Goal: Task Accomplishment & Management: Use online tool/utility

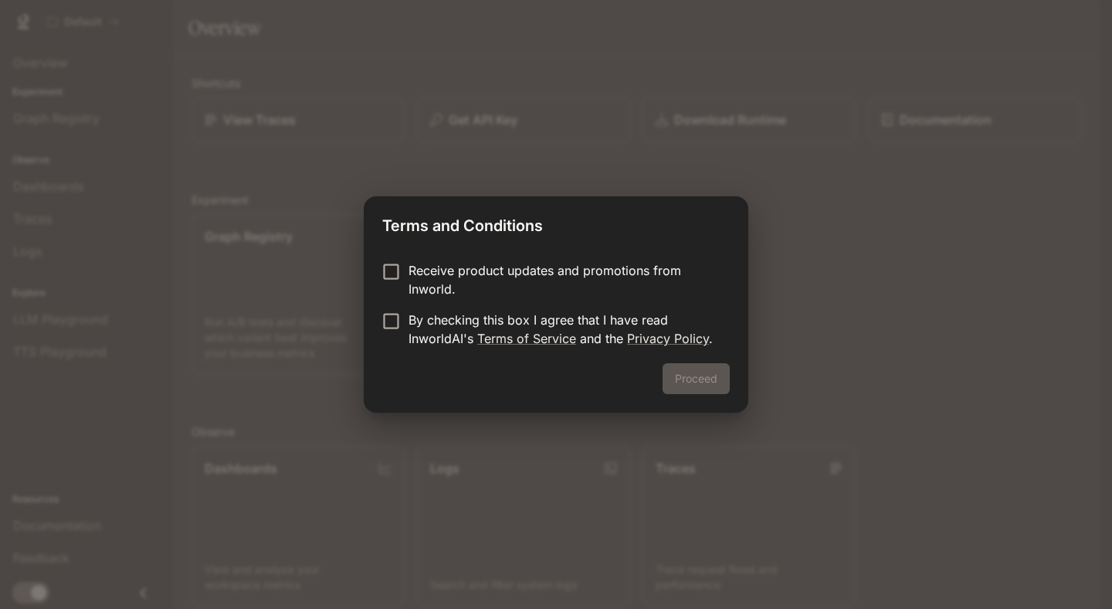
click at [580, 324] on p "By checking this box I agree that I have read InworldAI's Terms of Service and …" at bounding box center [563, 329] width 309 height 37
click at [688, 375] on button "Proceed" at bounding box center [696, 378] width 67 height 31
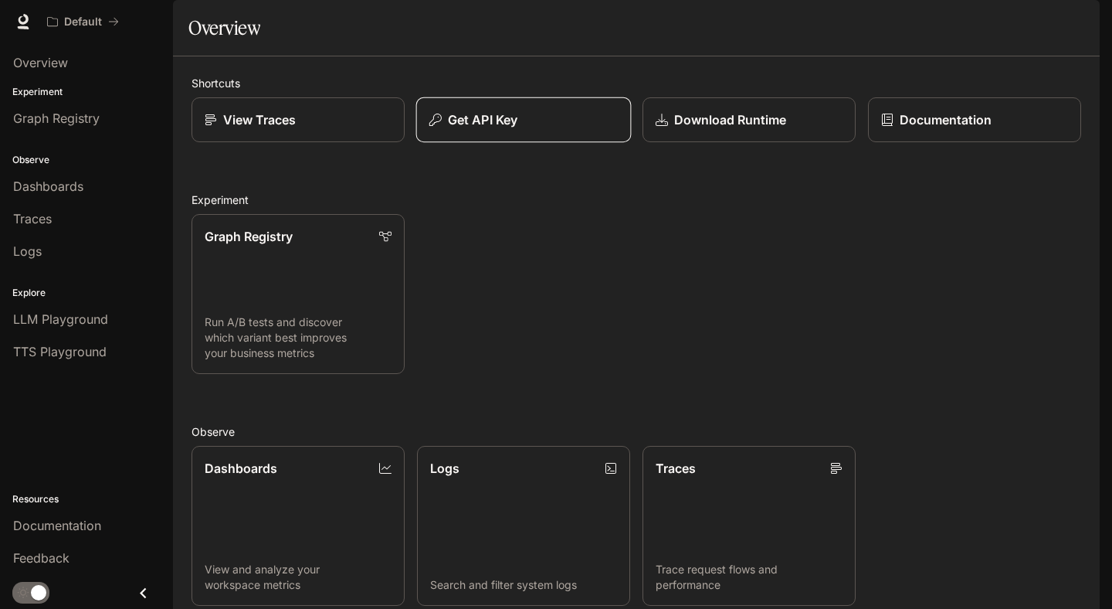
click at [525, 143] on button "Get API Key" at bounding box center [524, 120] width 216 height 46
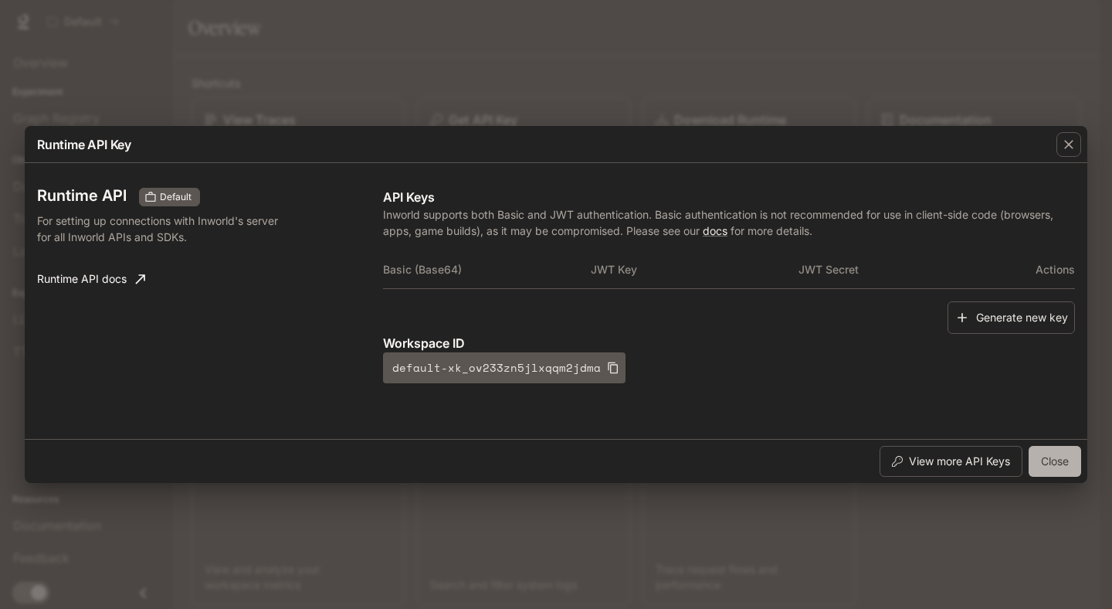
click at [1041, 449] on button "Close" at bounding box center [1055, 461] width 53 height 31
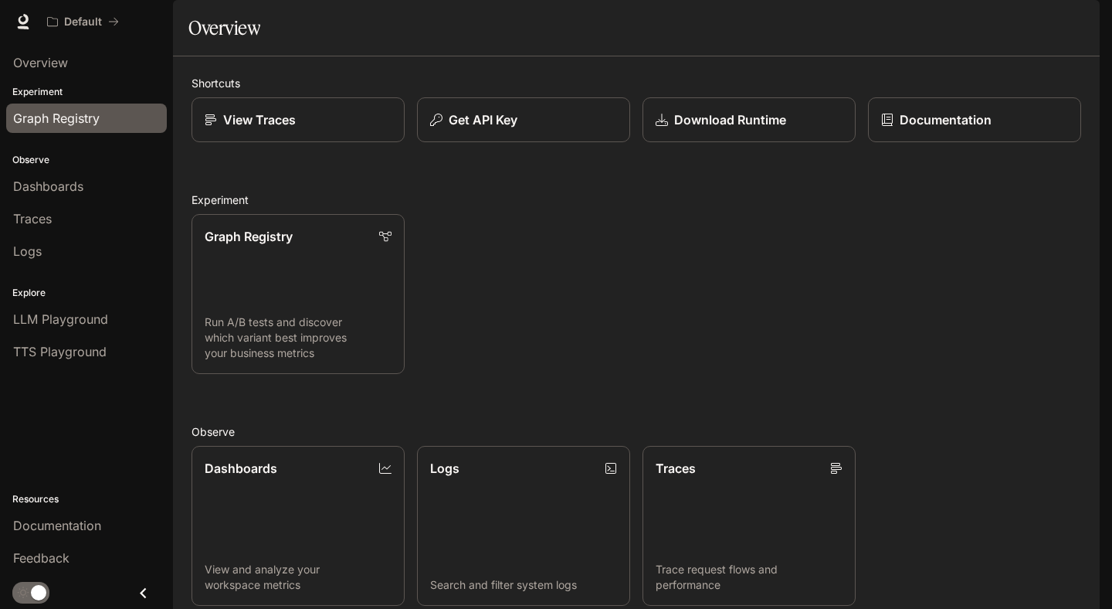
click at [57, 117] on span "Graph Registry" at bounding box center [56, 118] width 87 height 19
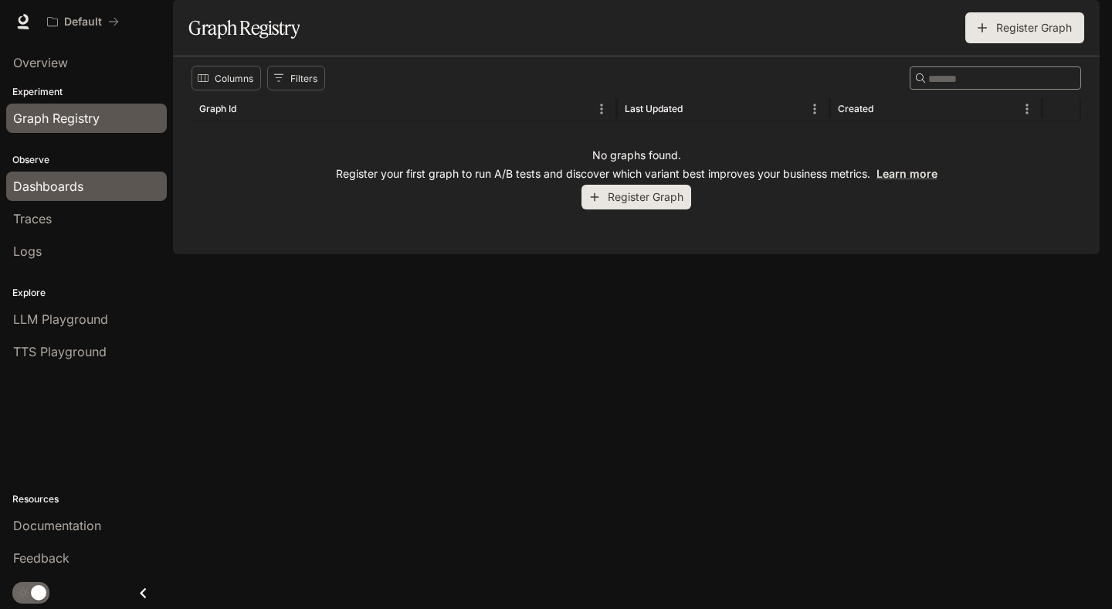
click at [58, 189] on span "Dashboards" at bounding box center [48, 186] width 70 height 19
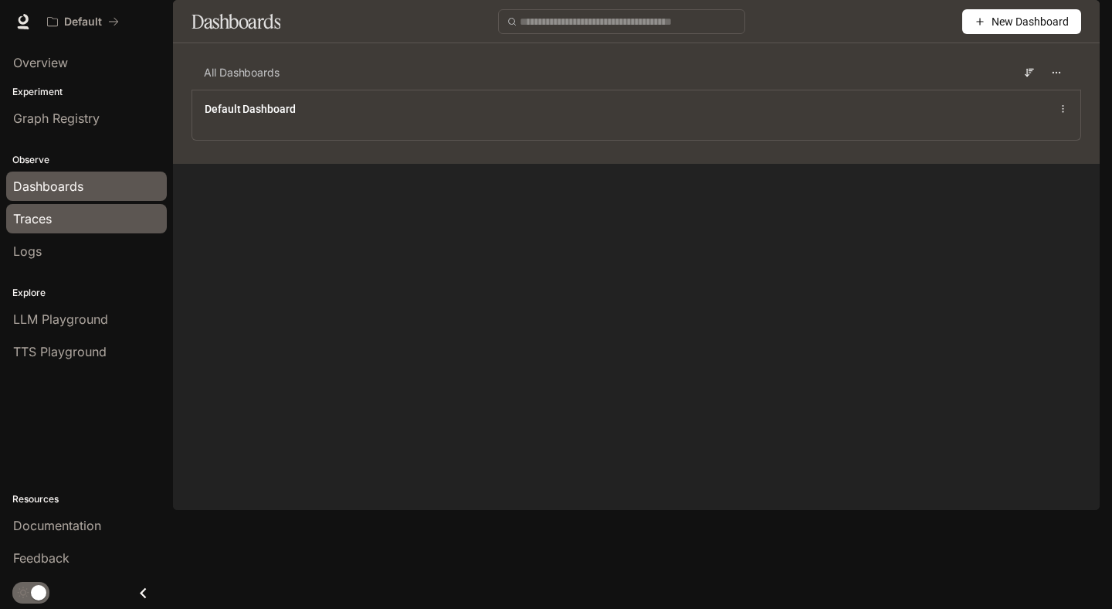
click at [70, 227] on div "Traces" at bounding box center [86, 218] width 147 height 19
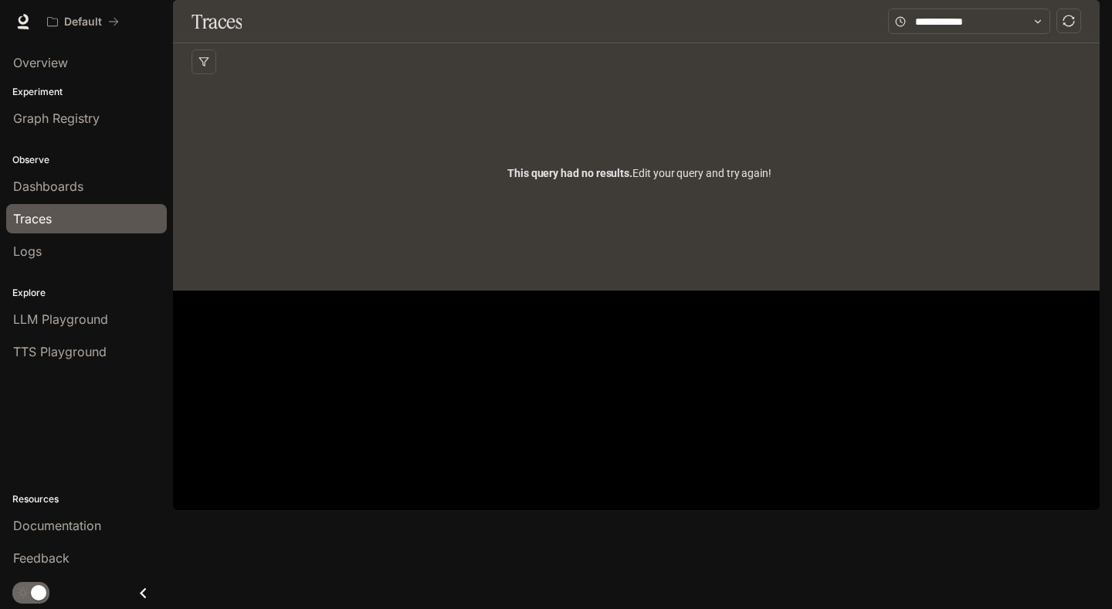
click at [73, 278] on div "Explore LLM Playground TTS Playground" at bounding box center [86, 320] width 173 height 100
click at [73, 262] on link "Logs" at bounding box center [86, 250] width 161 height 29
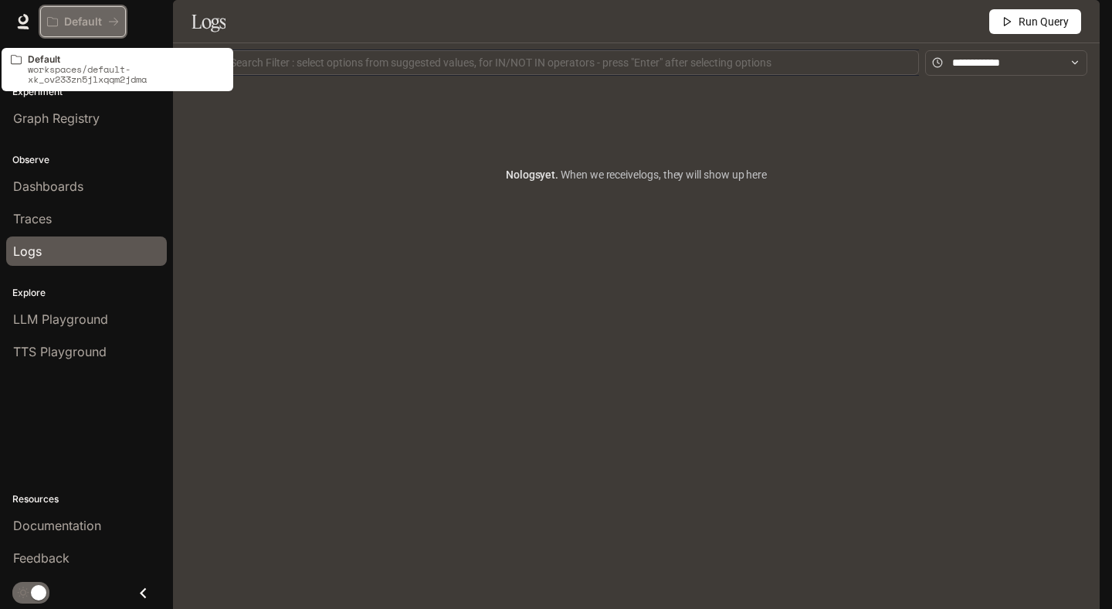
click at [63, 36] on button "Default" at bounding box center [83, 21] width 86 height 31
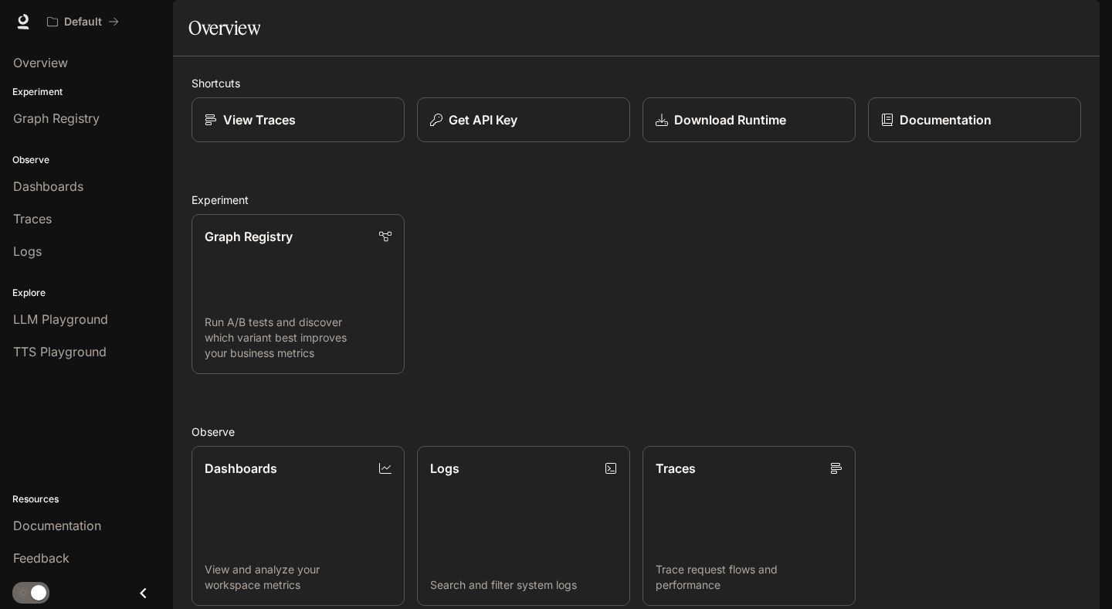
scroll to position [28, 0]
click at [62, 124] on span "Graph Registry" at bounding box center [56, 118] width 87 height 19
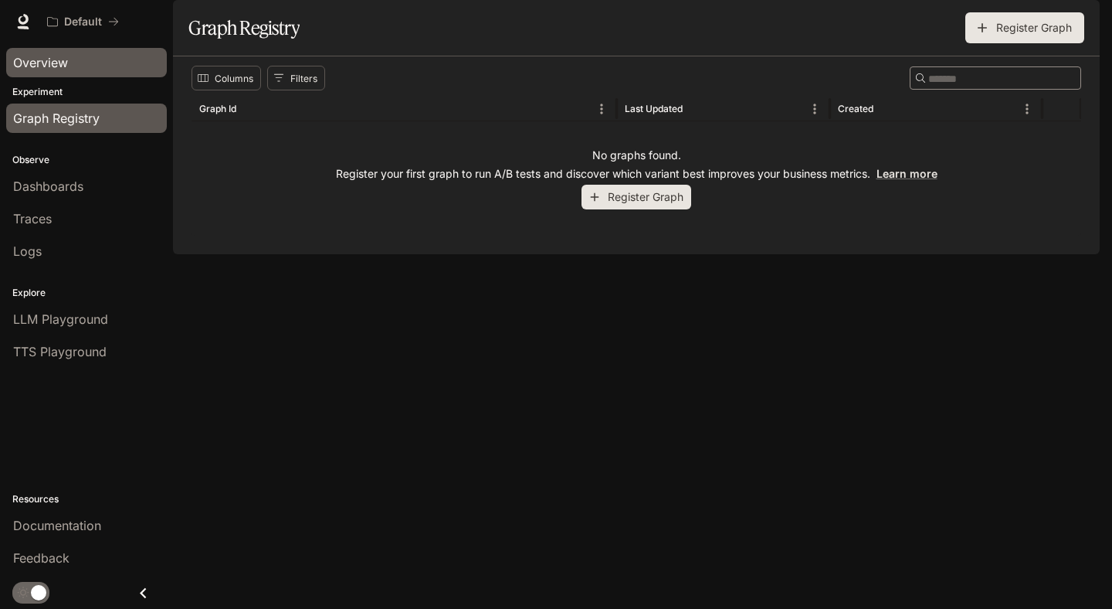
click at [43, 61] on span "Overview" at bounding box center [40, 62] width 55 height 19
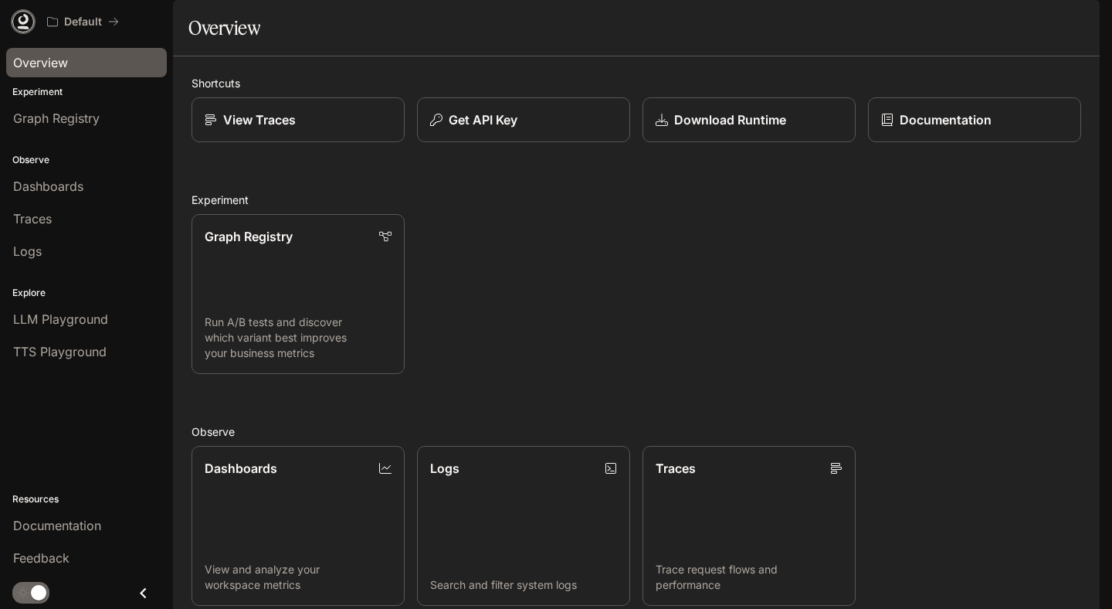
click at [20, 17] on icon at bounding box center [24, 19] width 10 height 11
